Goal: Task Accomplishment & Management: Use online tool/utility

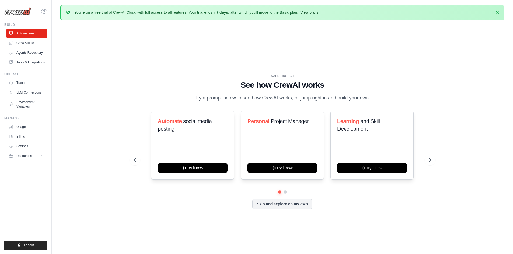
click at [314, 13] on link "View plans" at bounding box center [309, 12] width 18 height 4
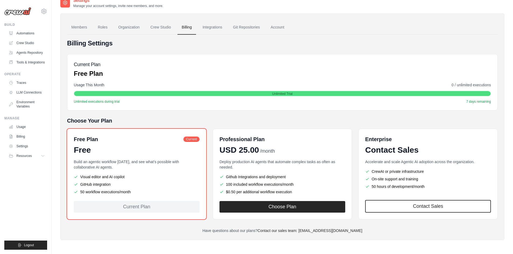
scroll to position [30, 0]
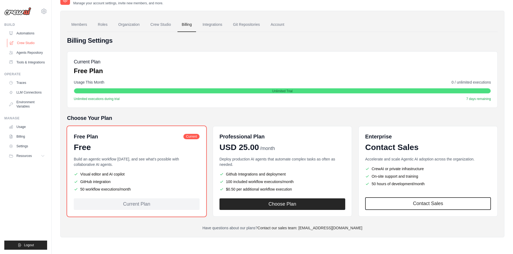
click at [32, 41] on link "Crew Studio" at bounding box center [27, 43] width 41 height 9
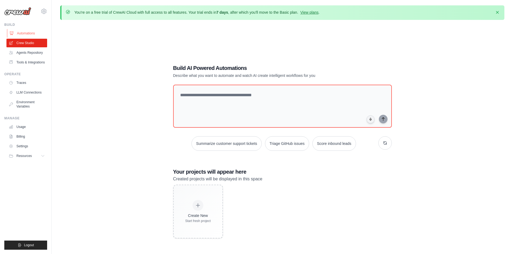
click at [30, 34] on link "Automations" at bounding box center [27, 33] width 41 height 9
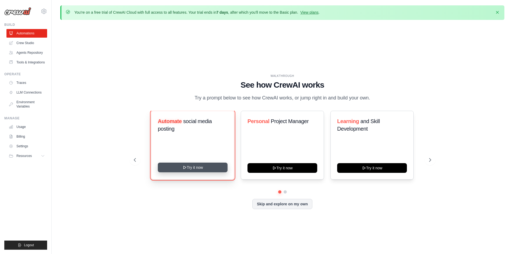
click at [200, 167] on button "Try it now" at bounding box center [193, 168] width 70 height 10
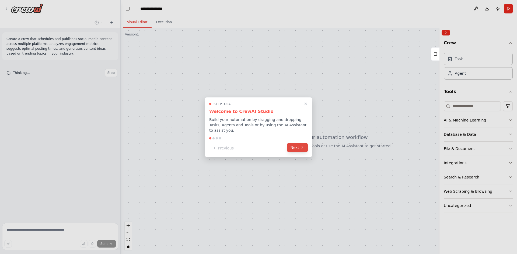
click at [298, 145] on button "Next" at bounding box center [297, 147] width 21 height 9
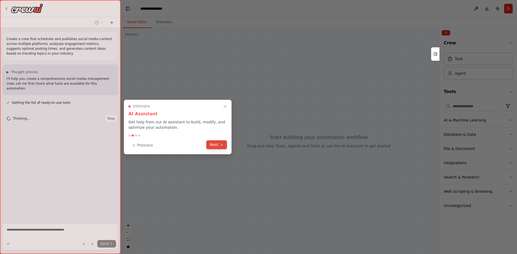
click at [218, 145] on button "Next" at bounding box center [216, 145] width 21 height 9
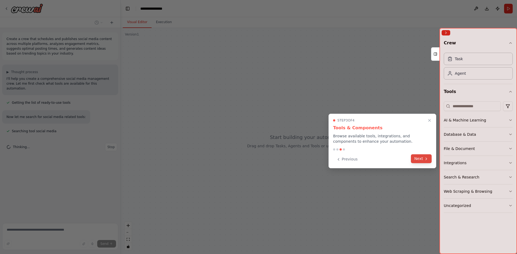
click at [420, 158] on button "Next" at bounding box center [421, 159] width 21 height 9
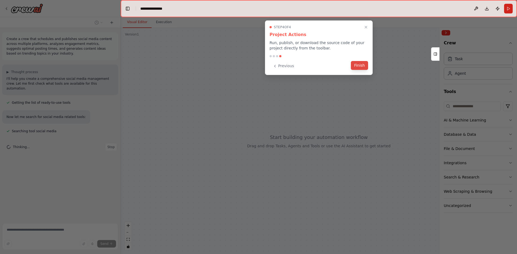
click at [362, 69] on button "Finish" at bounding box center [359, 65] width 17 height 9
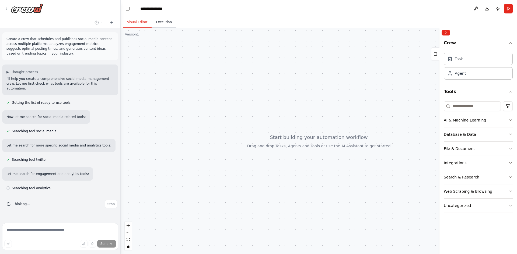
click at [160, 27] on button "Execution" at bounding box center [164, 22] width 25 height 11
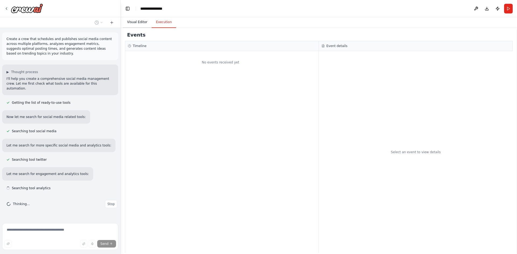
click at [137, 25] on button "Visual Editor" at bounding box center [137, 22] width 29 height 11
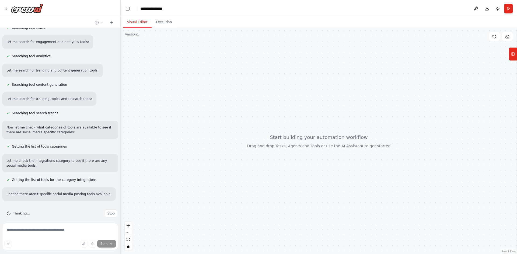
scroll to position [143, 0]
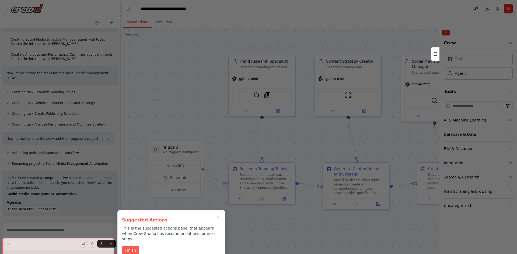
click at [131, 246] on button "Finish" at bounding box center [130, 250] width 17 height 9
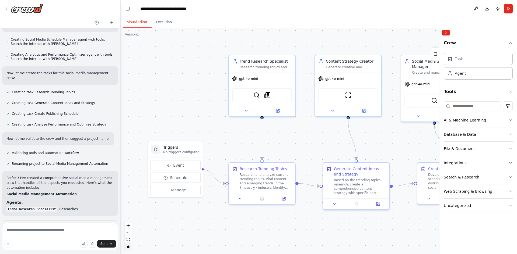
scroll to position [496, 0]
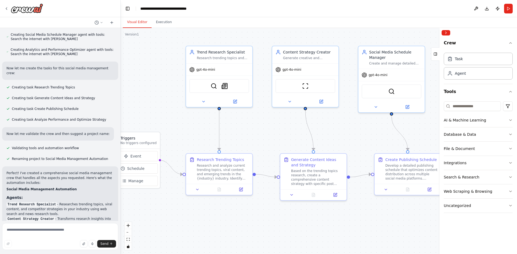
drag, startPoint x: 392, startPoint y: 146, endPoint x: 349, endPoint y: 137, distance: 43.8
click at [349, 137] on div ".deletable-edge-delete-btn { width: 20px; height: 20px; border: 0px solid #ffff…" at bounding box center [319, 141] width 396 height 226
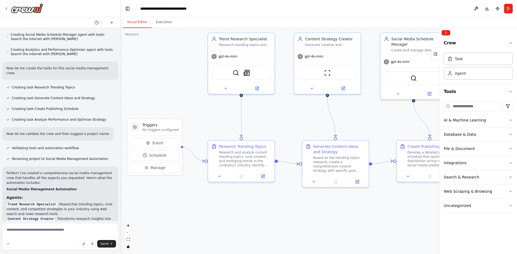
drag, startPoint x: 259, startPoint y: 138, endPoint x: 274, endPoint y: 122, distance: 21.9
click at [274, 123] on div ".deletable-edge-delete-btn { width: 20px; height: 20px; border: 0px solid #ffff…" at bounding box center [319, 141] width 396 height 226
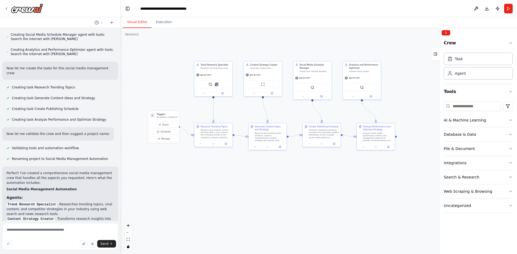
drag, startPoint x: 372, startPoint y: 165, endPoint x: 331, endPoint y: 156, distance: 42.1
click at [331, 156] on div ".deletable-edge-delete-btn { width: 20px; height: 20px; border: 0px solid #ffff…" at bounding box center [319, 141] width 396 height 226
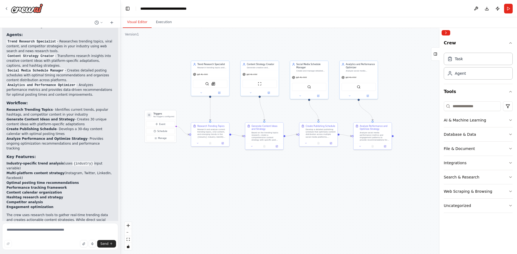
scroll to position [579, 0]
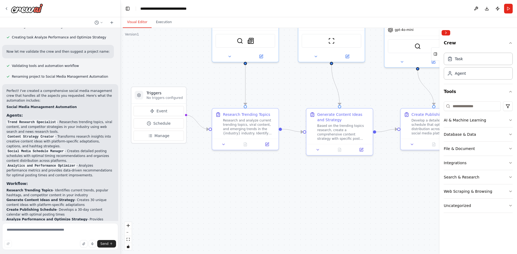
drag, startPoint x: 180, startPoint y: 108, endPoint x: 204, endPoint y: 99, distance: 24.8
click at [204, 99] on div ".deletable-edge-delete-btn { width: 20px; height: 20px; border: 0px solid #ffff…" at bounding box center [319, 141] width 396 height 226
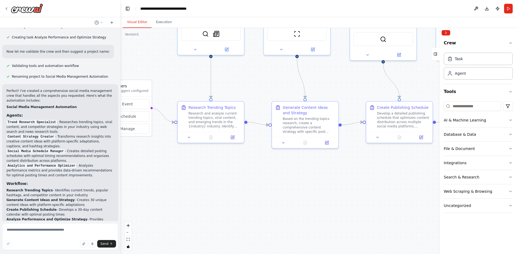
drag, startPoint x: 313, startPoint y: 189, endPoint x: 276, endPoint y: 183, distance: 37.9
click at [276, 183] on div ".deletable-edge-delete-btn { width: 20px; height: 20px; border: 0px solid #ffff…" at bounding box center [319, 141] width 396 height 226
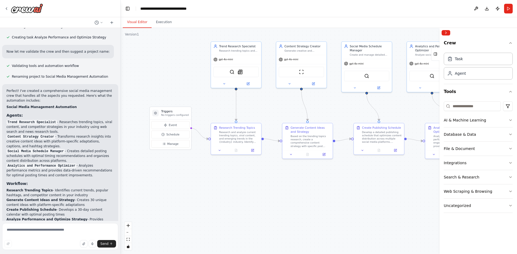
drag, startPoint x: 348, startPoint y: 105, endPoint x: 338, endPoint y: 128, distance: 25.3
click at [343, 128] on div ".deletable-edge-delete-btn { width: 20px; height: 20px; border: 0px solid #ffff…" at bounding box center [319, 141] width 396 height 226
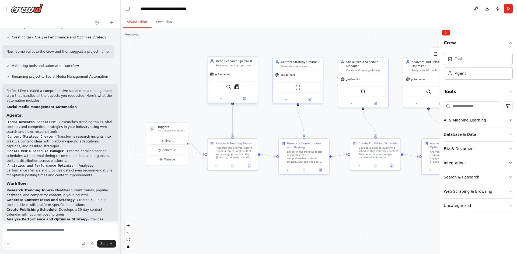
click at [242, 89] on div "SerperDevTool SerplyNewsSearchTool" at bounding box center [232, 87] width 45 height 11
click at [233, 90] on div "SerperDevTool SerplyNewsSearchTool" at bounding box center [232, 87] width 45 height 11
click at [245, 99] on icon at bounding box center [244, 98] width 2 height 2
click at [509, 8] on button "Run" at bounding box center [508, 9] width 9 height 10
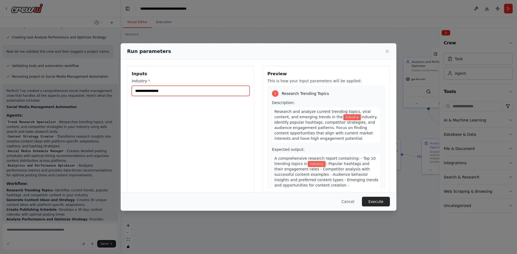
click at [196, 92] on input "industry *" at bounding box center [191, 91] width 118 height 10
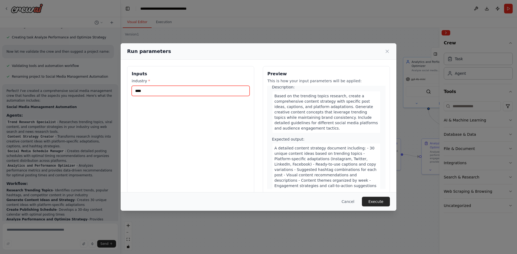
scroll to position [215, 0]
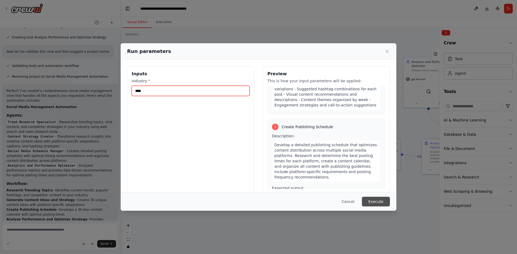
type input "****"
click at [379, 201] on button "Execute" at bounding box center [376, 202] width 28 height 10
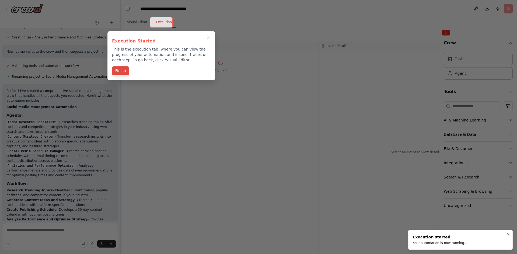
click at [125, 71] on button "Finish" at bounding box center [120, 71] width 17 height 9
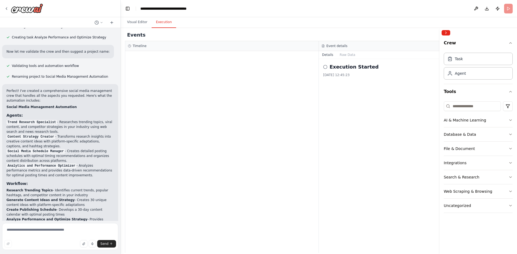
click at [325, 68] on icon at bounding box center [325, 67] width 4 height 4
click at [334, 68] on h2 "Execution Started" at bounding box center [354, 67] width 49 height 8
click at [335, 74] on div "[DATE] 12:45:23" at bounding box center [415, 75] width 185 height 4
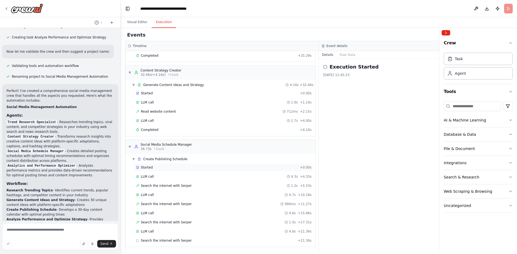
scroll to position [90, 0]
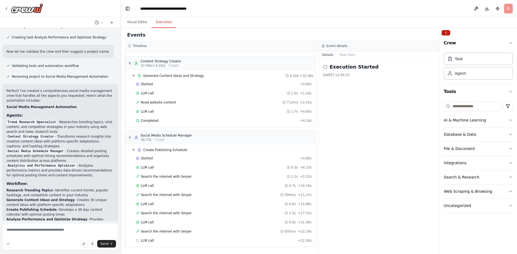
click at [442, 33] on button "Collapse right sidebar" at bounding box center [446, 32] width 9 height 5
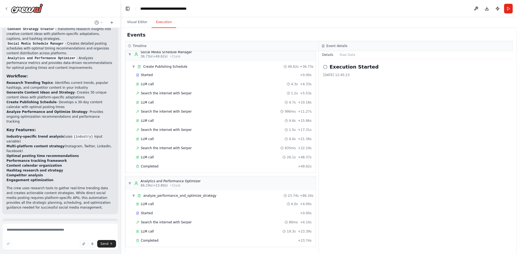
scroll to position [745, 0]
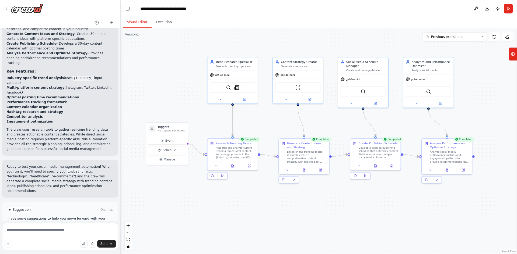
click at [131, 22] on button "Visual Editor" at bounding box center [137, 22] width 29 height 11
click at [375, 107] on div "Social Media Schedule Manager Create and manage detailed posting schedules acro…" at bounding box center [363, 81] width 51 height 51
click at [375, 106] on div at bounding box center [363, 103] width 50 height 8
click at [376, 104] on icon at bounding box center [375, 102] width 3 height 3
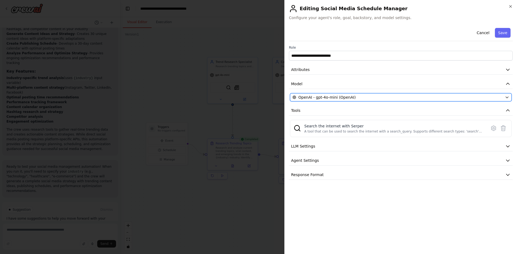
click at [352, 99] on div "OpenAI - gpt-4o-mini (OpenAI)" at bounding box center [397, 97] width 210 height 5
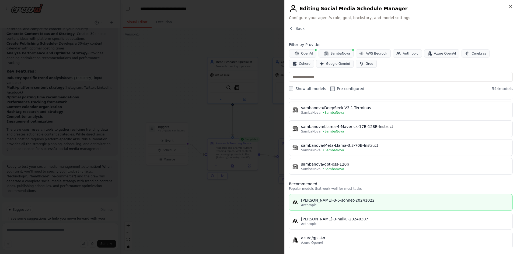
scroll to position [0, 0]
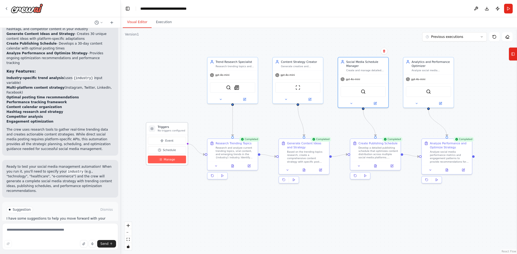
click at [172, 158] on span "Manage" at bounding box center [169, 160] width 11 height 4
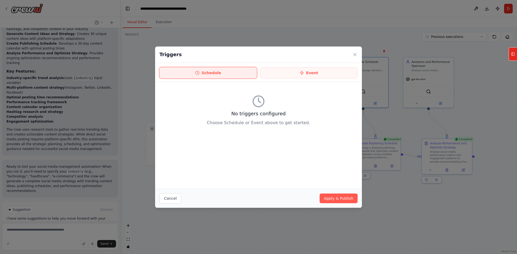
click at [227, 77] on button "Schedule" at bounding box center [207, 72] width 97 height 11
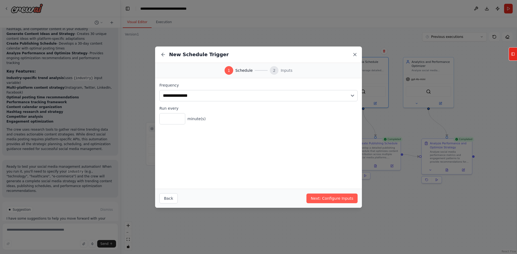
click at [354, 57] on icon at bounding box center [354, 54] width 5 height 5
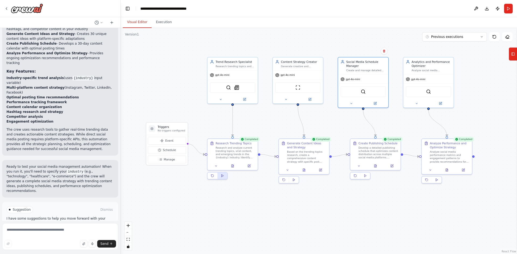
click at [223, 179] on button at bounding box center [223, 176] width 10 height 6
click at [162, 21] on button "Execution" at bounding box center [164, 22] width 25 height 11
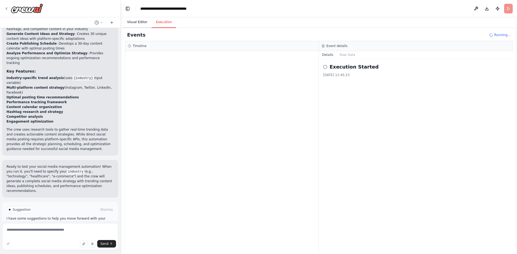
click at [135, 24] on button "Visual Editor" at bounding box center [137, 22] width 29 height 11
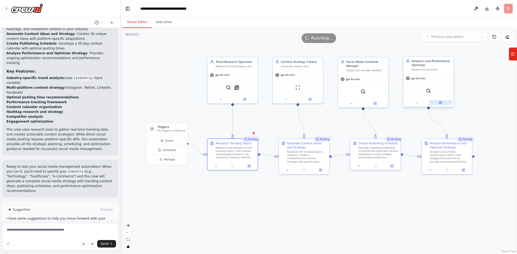
click at [440, 104] on icon at bounding box center [440, 103] width 2 height 2
click at [244, 100] on icon at bounding box center [244, 98] width 2 height 2
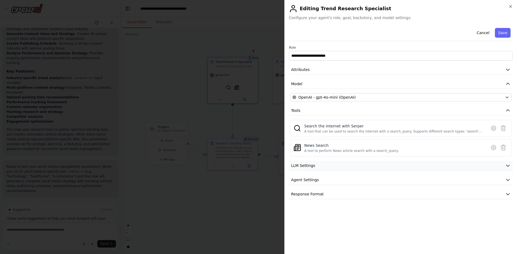
click at [333, 167] on button "LLM Settings" at bounding box center [401, 166] width 224 height 10
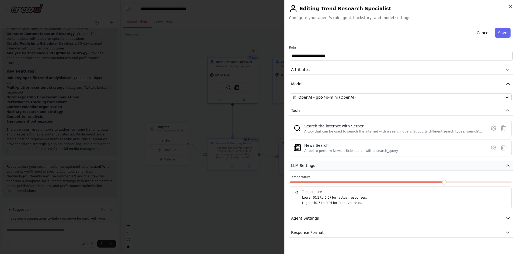
click at [333, 167] on button "LLM Settings" at bounding box center [401, 166] width 224 height 10
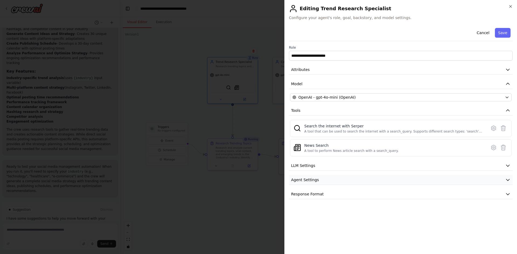
click at [327, 184] on button "Agent Settings" at bounding box center [401, 180] width 224 height 10
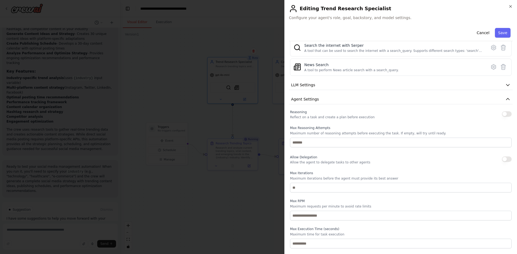
scroll to position [98, 0]
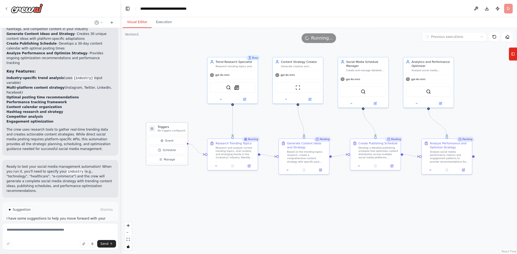
click at [160, 132] on p "No triggers configured" at bounding box center [171, 130] width 27 height 3
click at [166, 129] on p "No triggers configured" at bounding box center [171, 130] width 27 height 3
